Goal: Navigation & Orientation: Find specific page/section

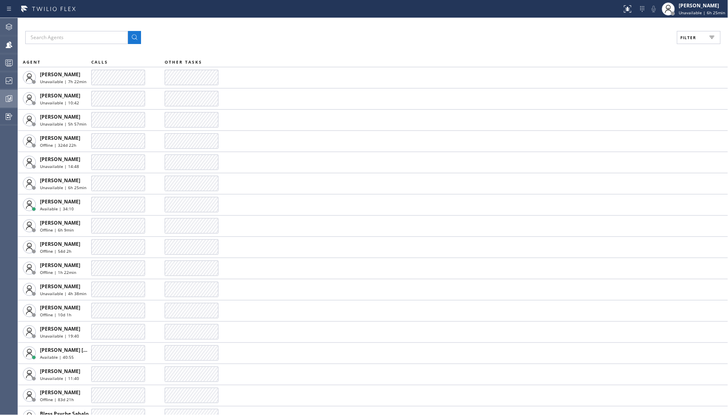
click at [9, 95] on icon at bounding box center [9, 99] width 10 height 10
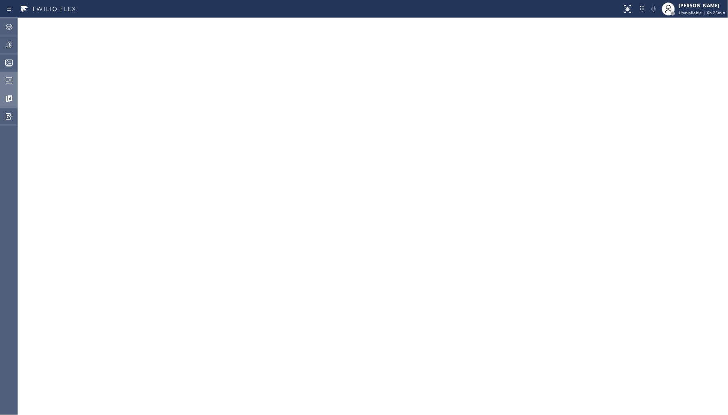
click at [0, 75] on div at bounding box center [9, 81] width 18 height 16
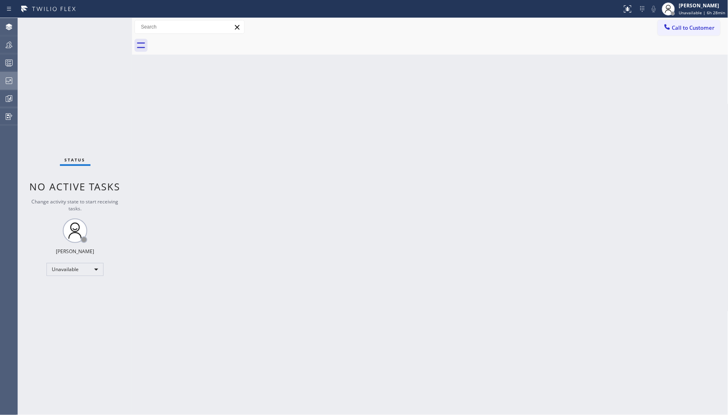
click at [10, 83] on icon at bounding box center [9, 81] width 10 height 10
click at [7, 44] on icon at bounding box center [9, 45] width 10 height 10
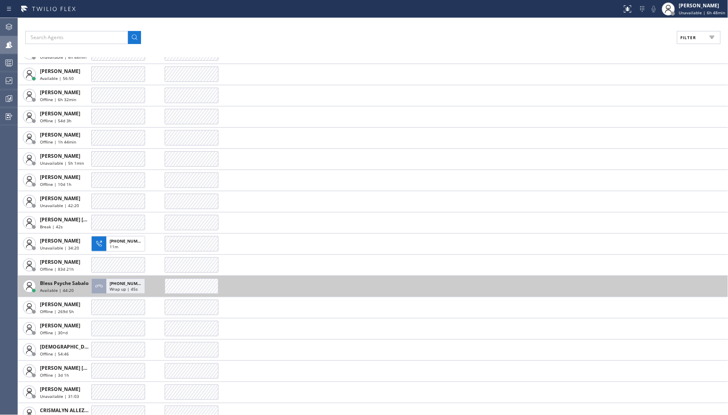
scroll to position [271, 0]
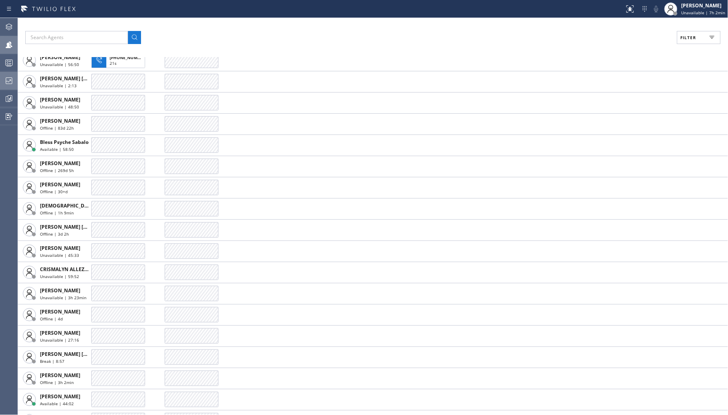
click at [6, 82] on icon at bounding box center [9, 80] width 7 height 7
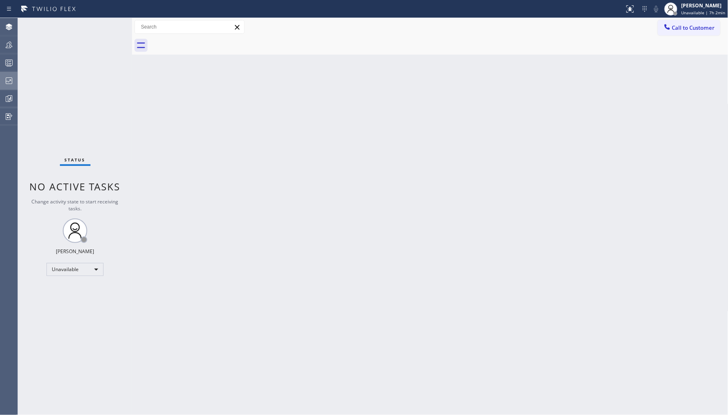
click at [11, 79] on icon at bounding box center [9, 81] width 10 height 10
